Goal: Task Accomplishment & Management: Complete application form

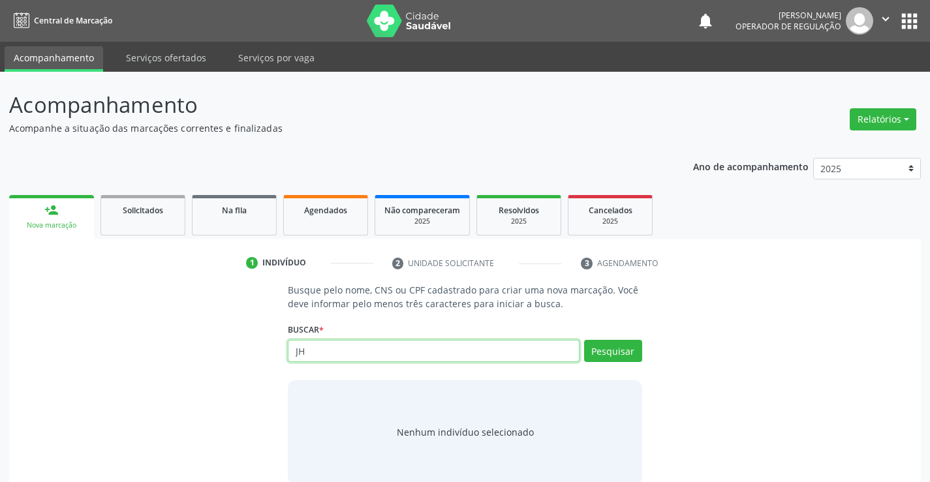
type input "J"
type input "709802024026991"
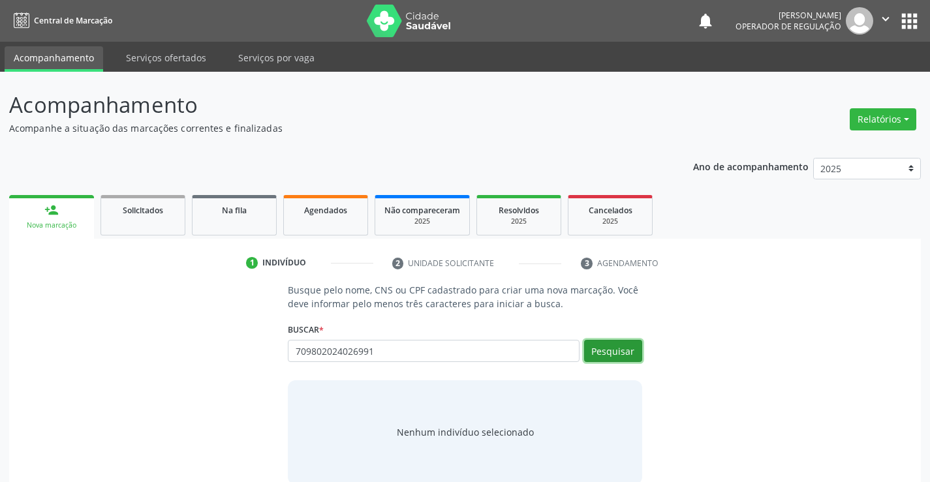
click at [599, 347] on button "Pesquisar" at bounding box center [613, 351] width 58 height 22
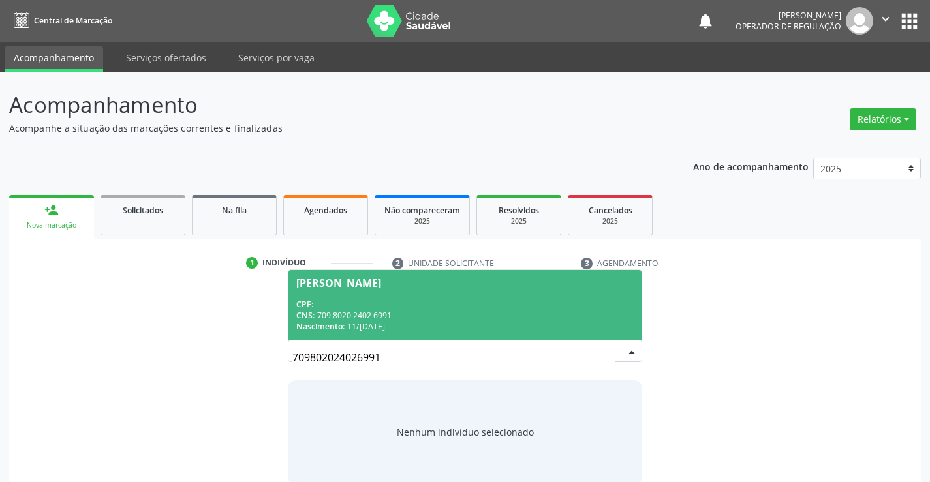
click at [381, 281] on div "[PERSON_NAME]" at bounding box center [338, 283] width 85 height 10
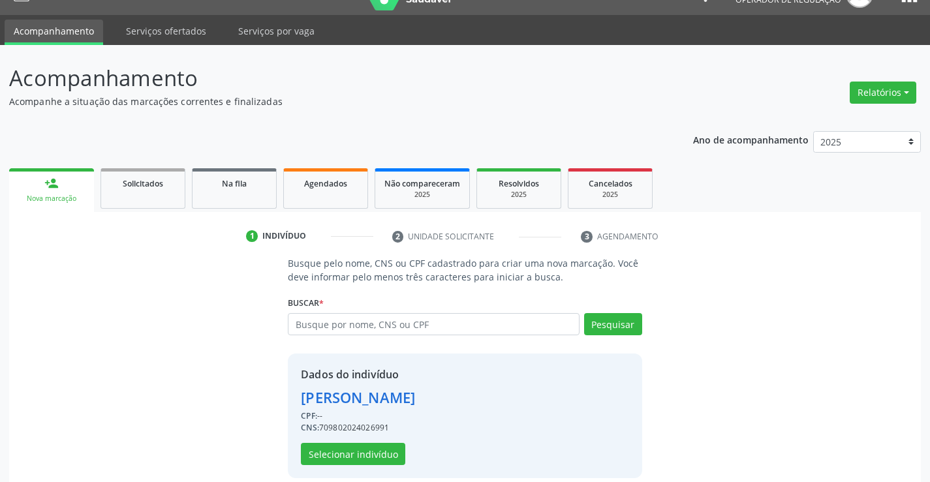
scroll to position [41, 0]
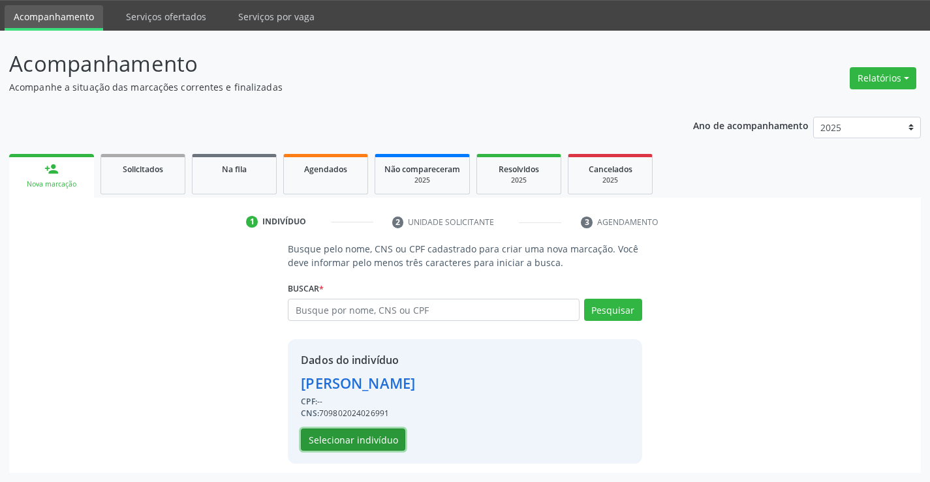
click at [344, 437] on button "Selecionar indivíduo" at bounding box center [353, 440] width 104 height 22
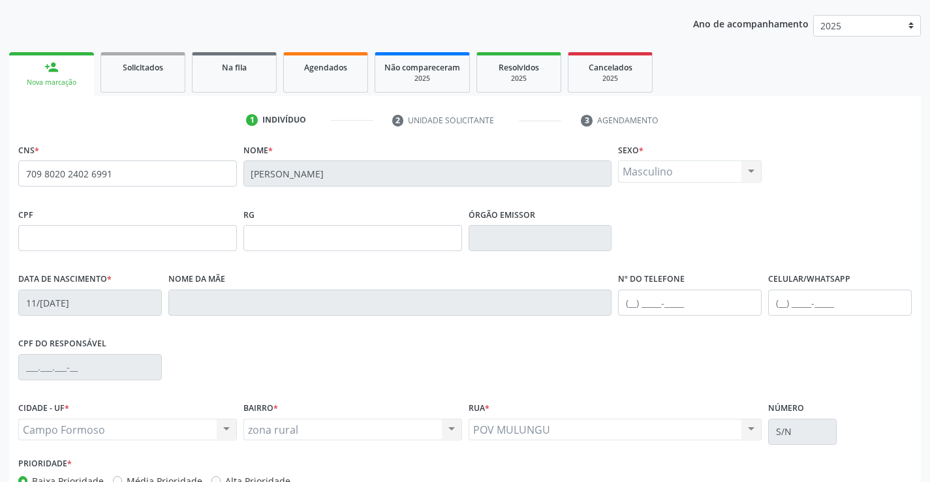
scroll to position [225, 0]
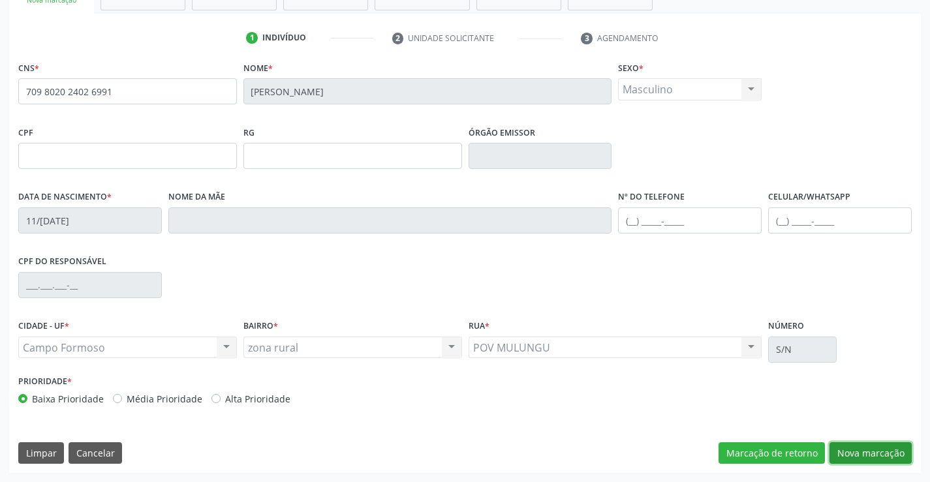
click at [864, 455] on button "Nova marcação" at bounding box center [871, 454] width 82 height 22
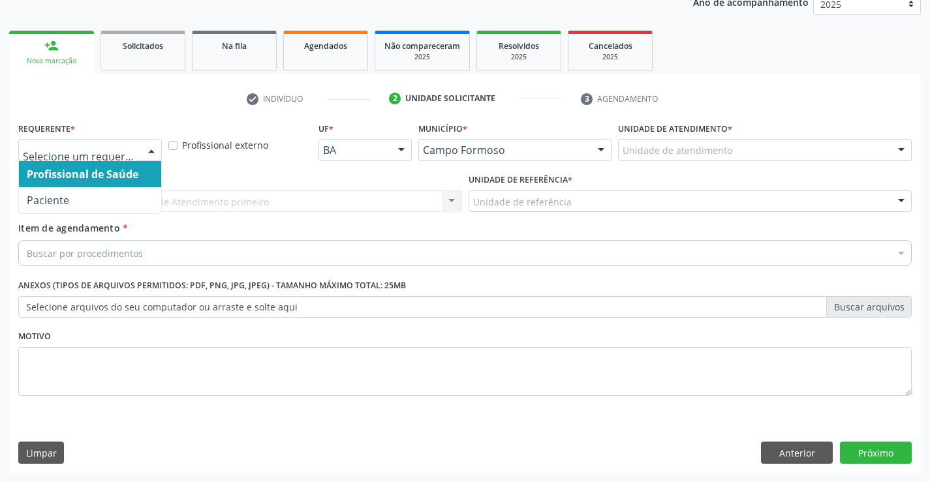
click at [146, 152] on div at bounding box center [152, 151] width 20 height 22
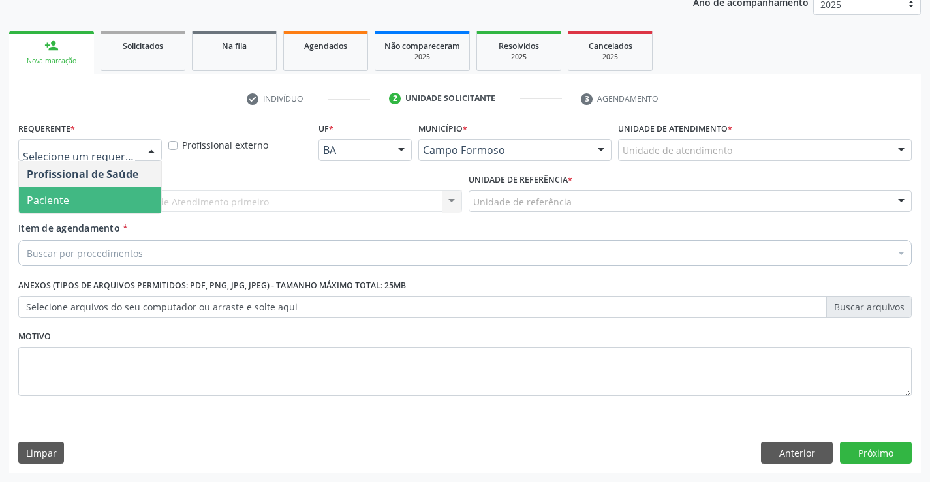
drag, startPoint x: 87, startPoint y: 198, endPoint x: 103, endPoint y: 198, distance: 15.7
click at [86, 198] on span "Paciente" at bounding box center [90, 200] width 142 height 26
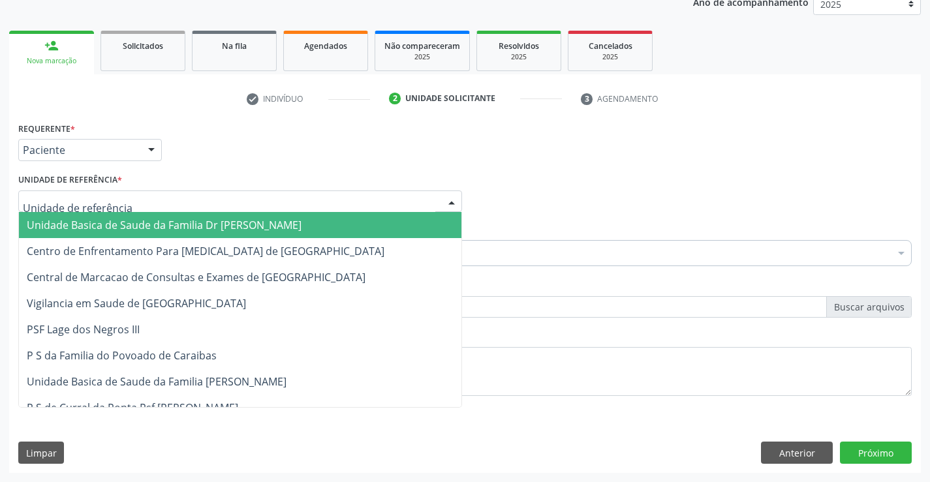
click at [444, 200] on div at bounding box center [452, 202] width 20 height 22
click at [302, 220] on span "Unidade Basica de Saude da Familia Dr [PERSON_NAME]" at bounding box center [240, 225] width 443 height 26
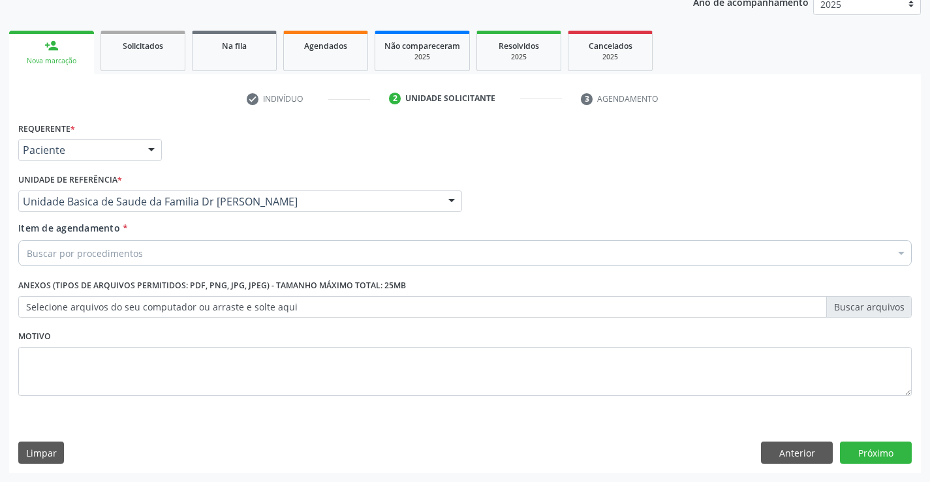
click at [238, 253] on div "Buscar por procedimentos" at bounding box center [465, 253] width 894 height 26
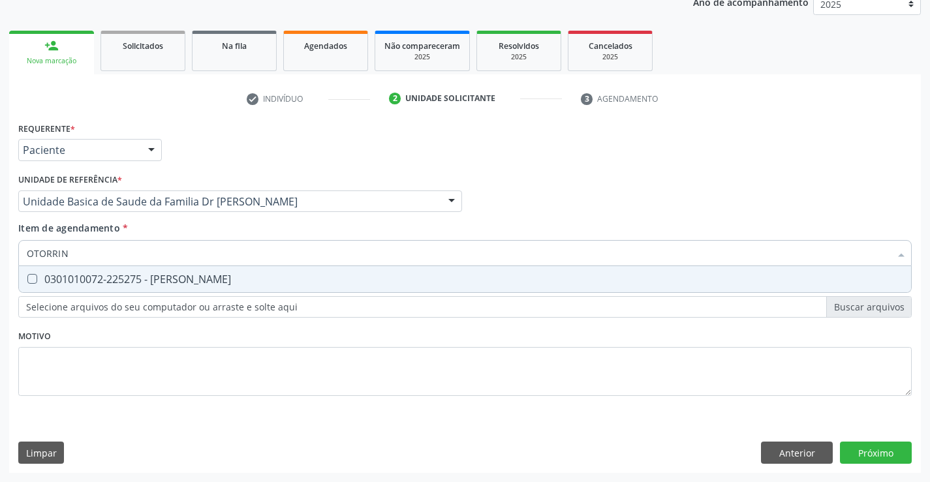
type input "OTORRINO"
click at [87, 285] on div "0301010072-225275 - [PERSON_NAME]" at bounding box center [465, 279] width 877 height 10
checkbox Otorrinolaringologista "true"
type input "OTORRINO"
click at [493, 168] on div "Requerente * Paciente Profissional de Saúde Paciente Nenhum resultado encontrad…" at bounding box center [465, 144] width 900 height 51
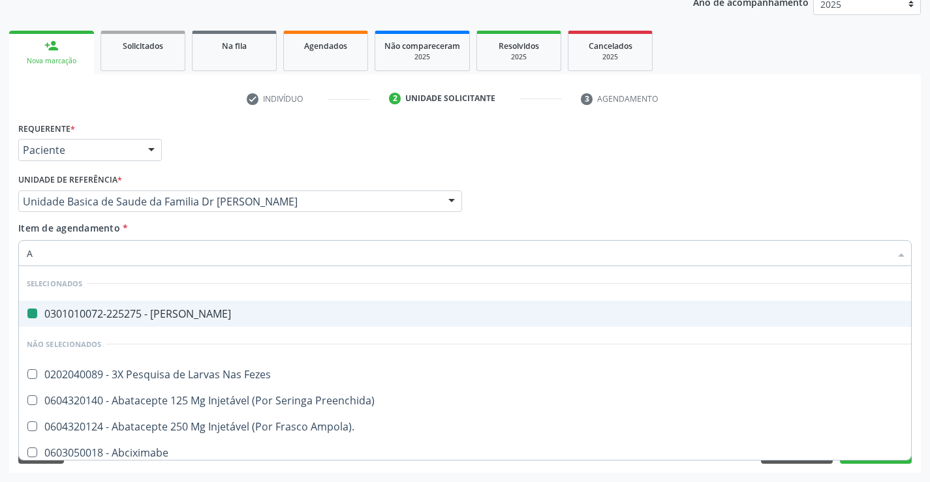
type input "AB"
checkbox Otorrinolaringologista "false"
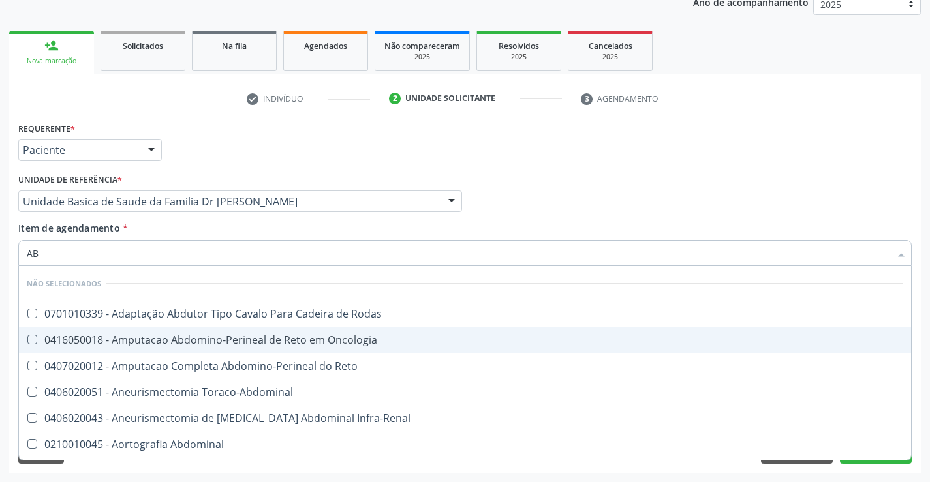
type input "A"
checkbox Rodas "true"
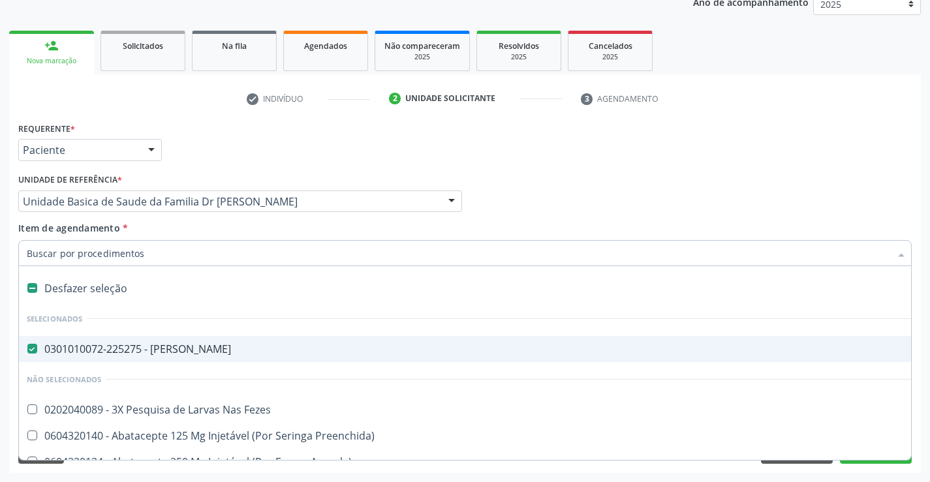
type input "U"
checkbox Otorrinolaringologista "false"
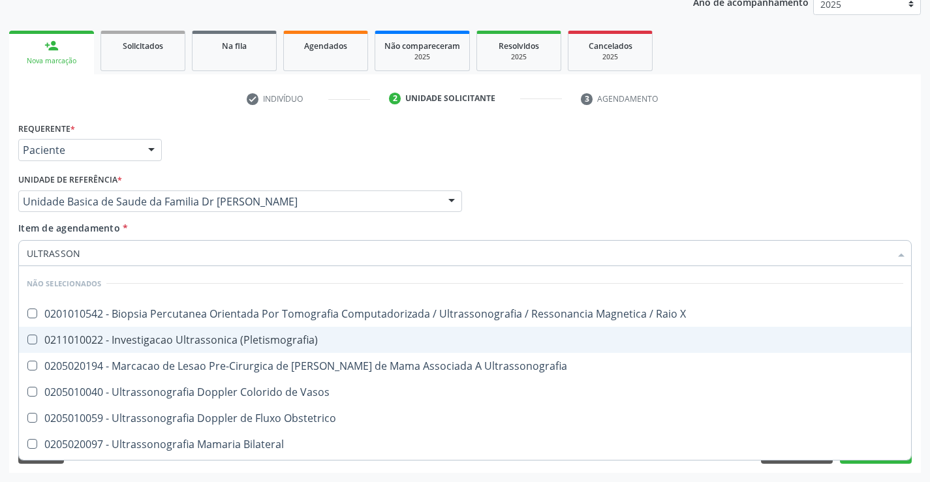
type input "ULTRASSONO"
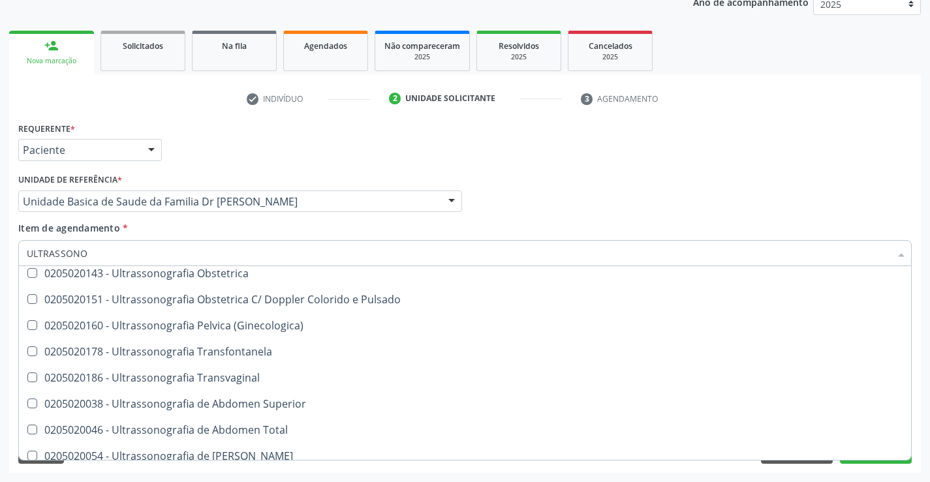
scroll to position [196, 0]
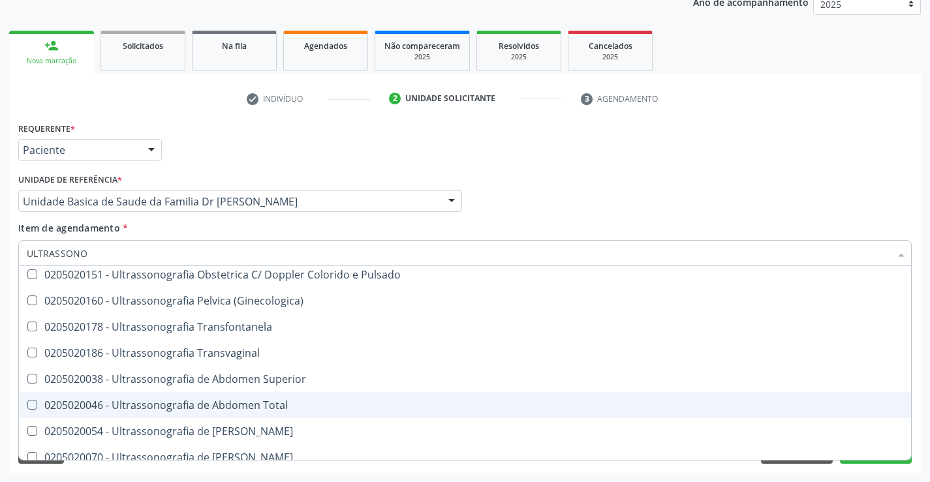
click at [270, 411] on div "0205020046 - Ultrassonografia de Abdomen Total" at bounding box center [465, 405] width 877 height 10
checkbox Total "true"
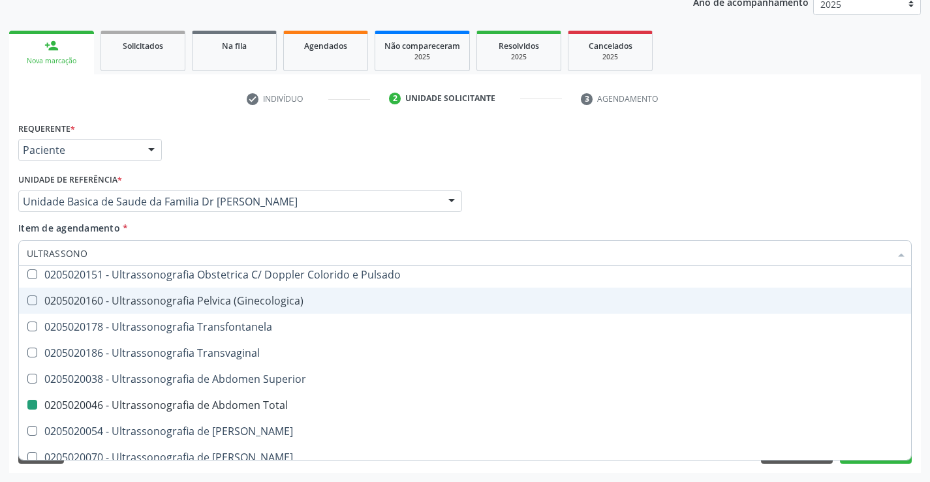
click at [510, 174] on div "Profissional Solicitante Por favor, selecione a Unidade de Atendimento primeiro…" at bounding box center [465, 195] width 900 height 51
checkbox X "true"
checkbox Total "false"
checkbox Ultrassonografia "true"
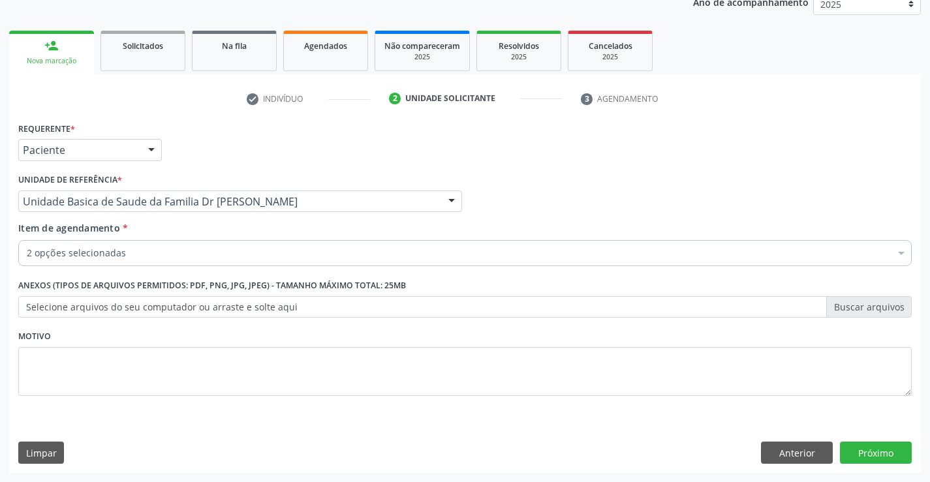
scroll to position [0, 0]
click at [849, 448] on button "Próximo" at bounding box center [876, 453] width 72 height 22
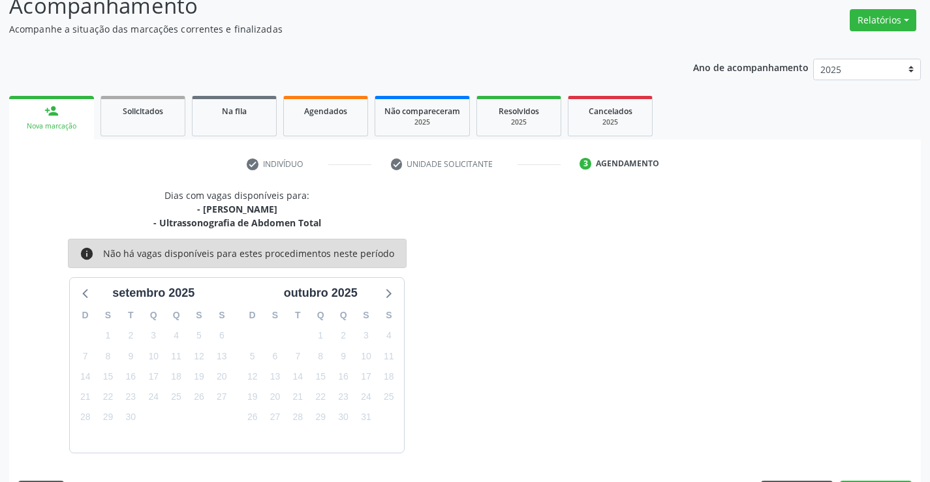
scroll to position [138, 0]
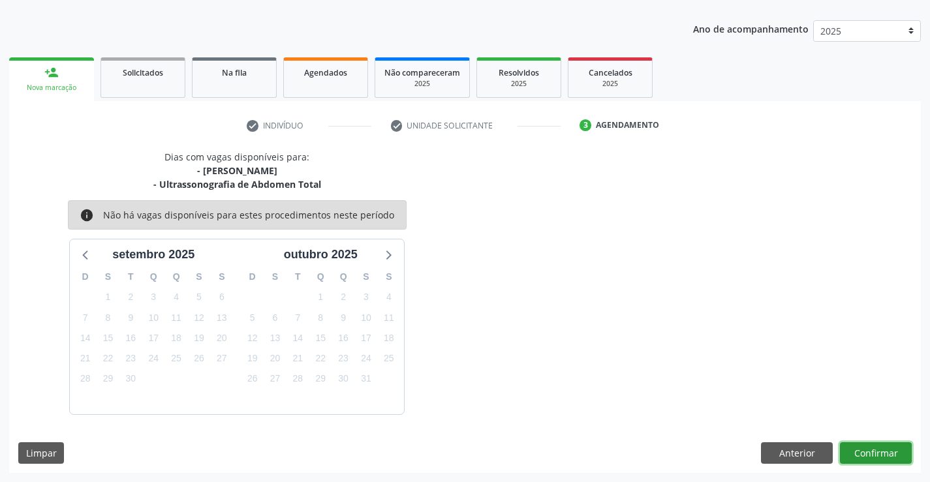
click at [849, 448] on button "Confirmar" at bounding box center [876, 454] width 72 height 22
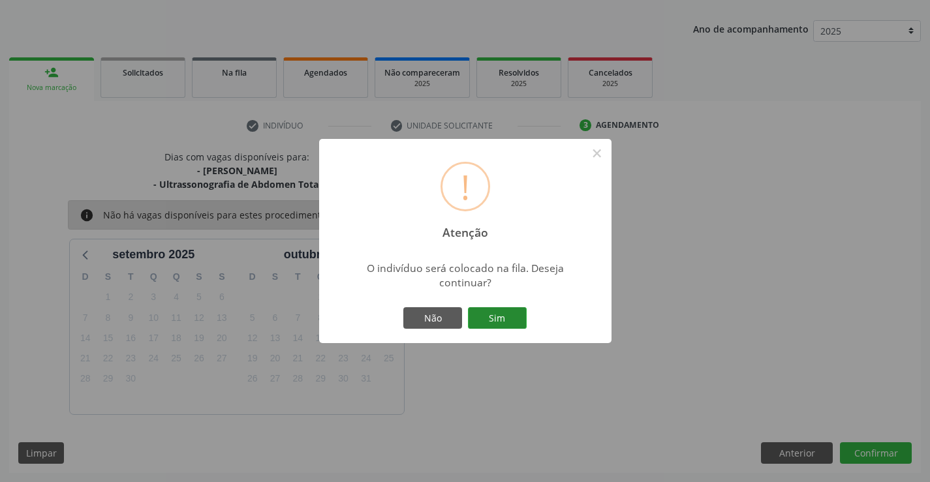
click at [509, 313] on button "Sim" at bounding box center [497, 318] width 59 height 22
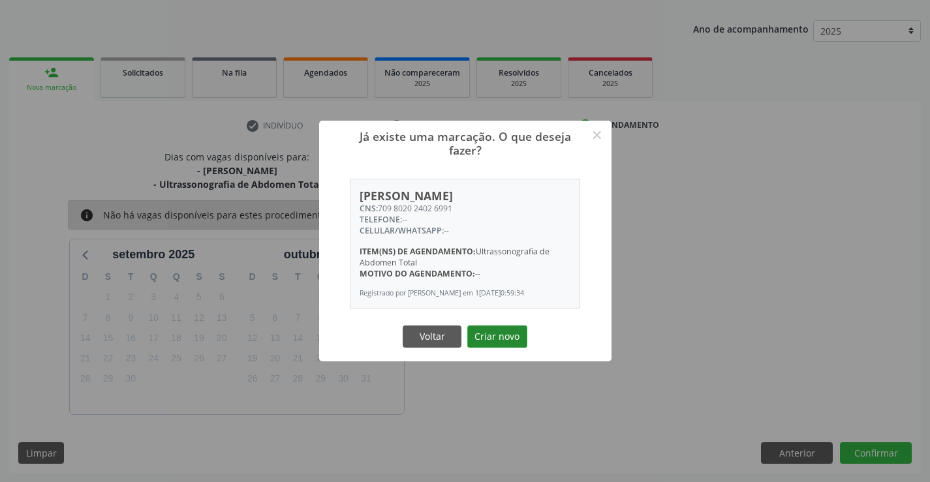
click at [509, 341] on button "Criar novo" at bounding box center [497, 337] width 60 height 22
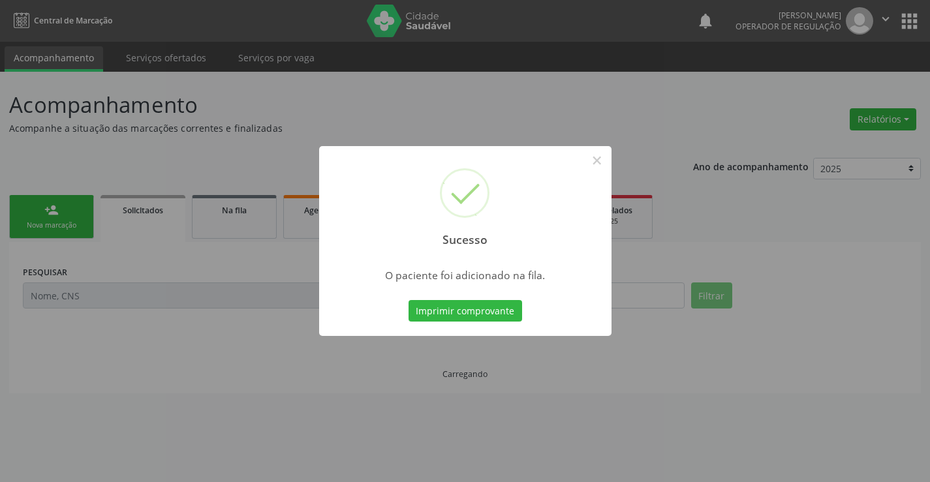
scroll to position [0, 0]
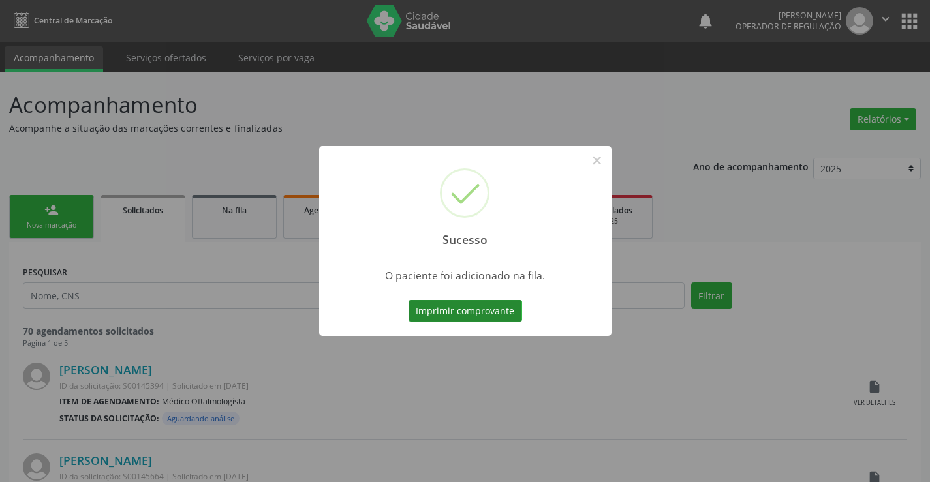
click at [485, 310] on button "Imprimir comprovante" at bounding box center [466, 311] width 114 height 22
